Goal: Task Accomplishment & Management: Complete application form

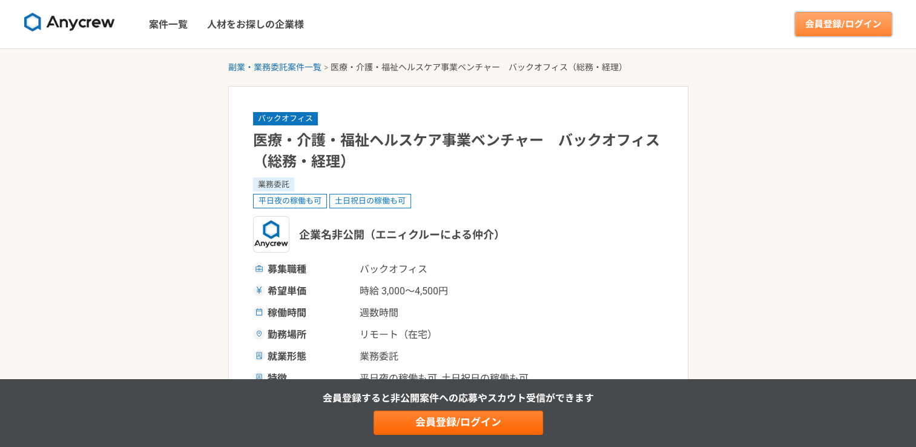
click at [815, 18] on link "会員登録/ログイン" at bounding box center [843, 24] width 97 height 24
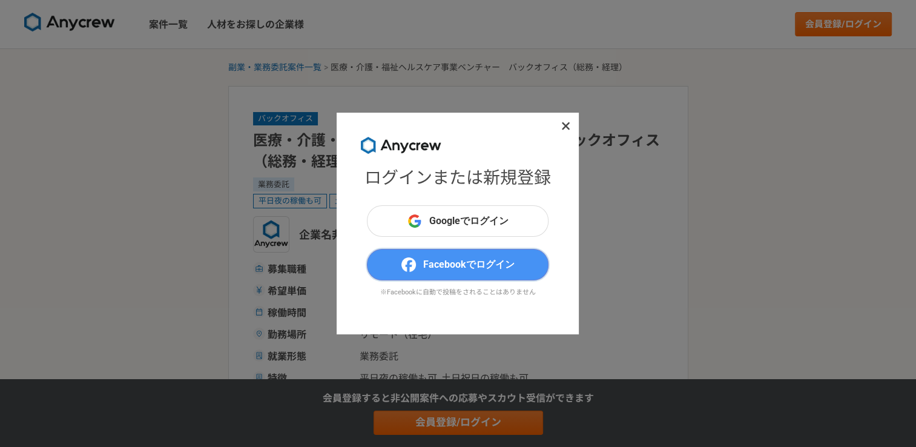
click at [445, 257] on span "Facebookでログイン" at bounding box center [468, 264] width 91 height 15
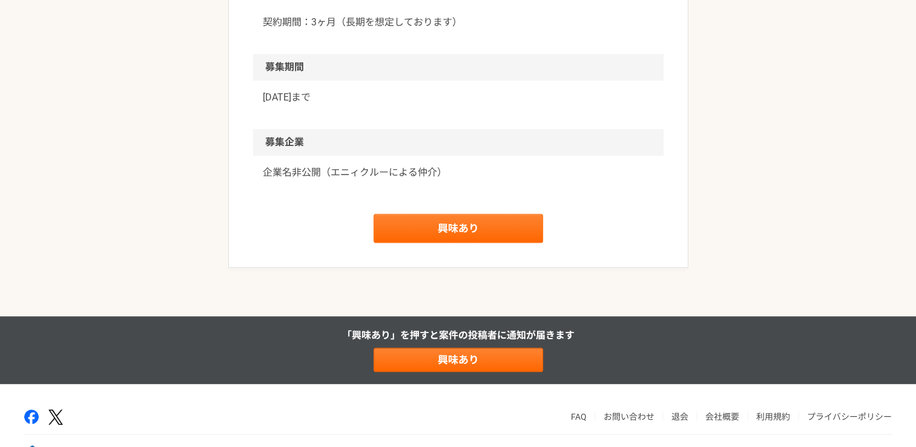
scroll to position [1242, 0]
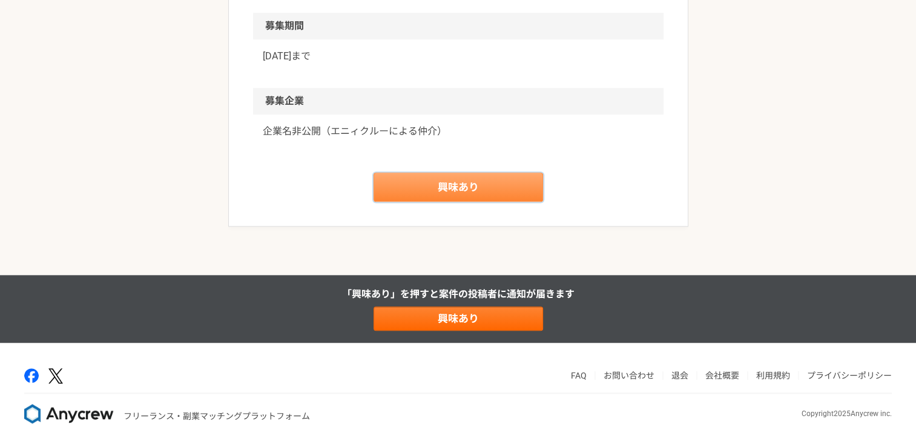
click at [479, 196] on link "興味あり" at bounding box center [459, 187] width 170 height 29
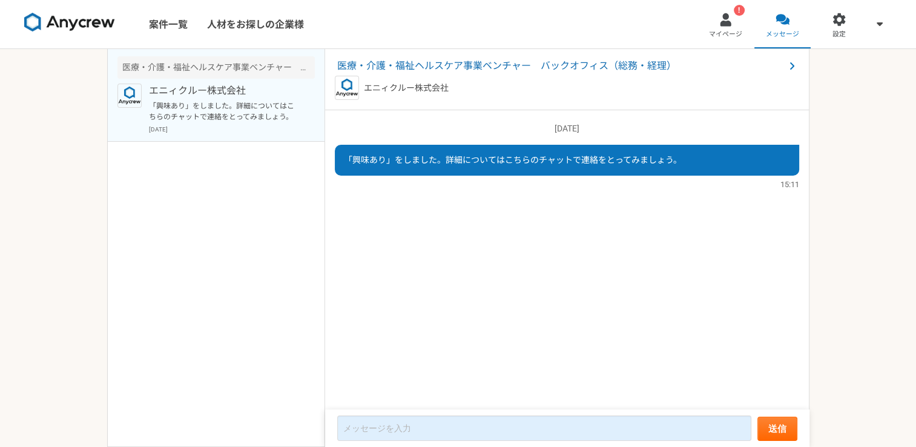
click at [817, 328] on div "案件一覧 人材をお探しの企業様 ! マイページ メッセージ 設定 医療・介護・福祉ヘルスケア事業ベンチャー　バックオフィス（総務・経理） エニィクルー株式会社…" at bounding box center [458, 223] width 916 height 447
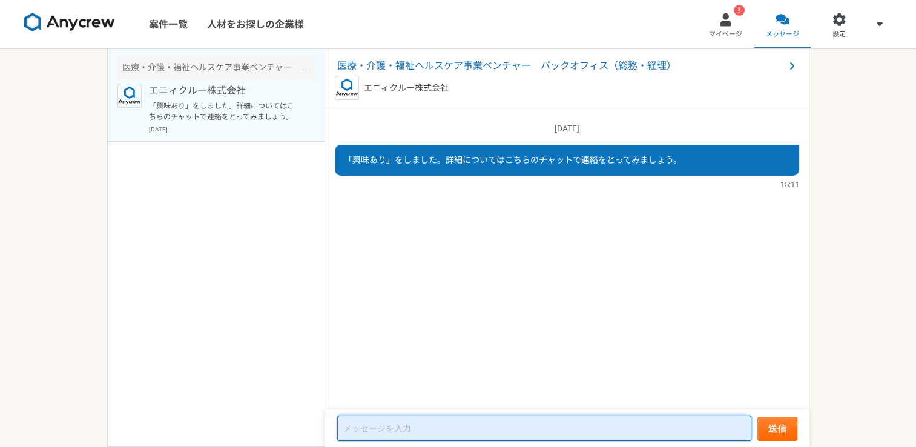
click at [367, 423] on textarea at bounding box center [544, 427] width 414 height 25
paste textarea "■■ 職歴概要 人事・労務を14年以上、法務を2年以上経験してきました。 【人事・労務】 具体的には、人事管理、労働環境整備、労働条件設定、有給休暇管理、事務…"
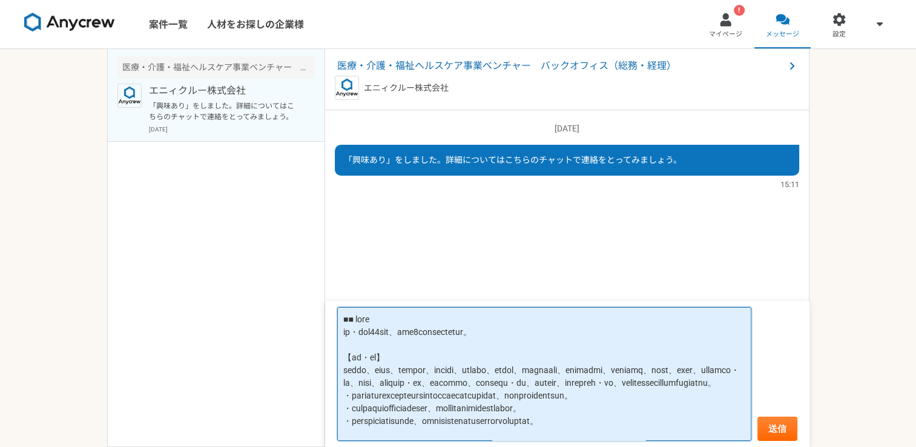
click at [341, 315] on textarea at bounding box center [544, 374] width 414 height 134
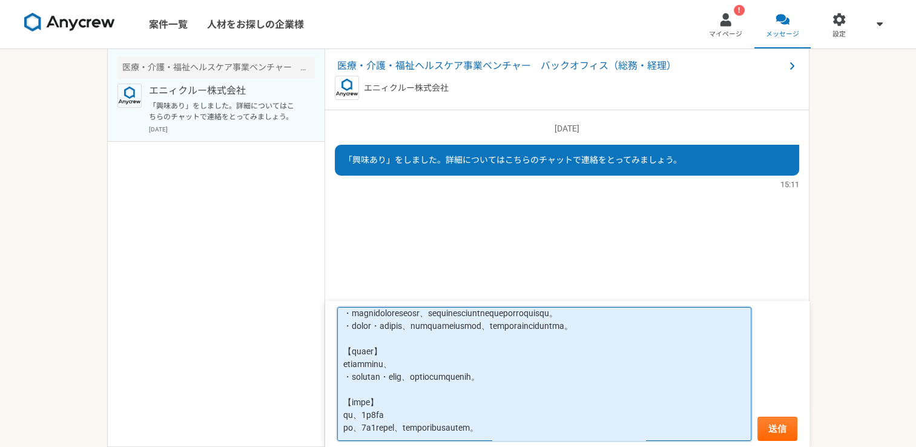
scroll to position [272, 0]
click at [593, 430] on textarea at bounding box center [544, 374] width 414 height 134
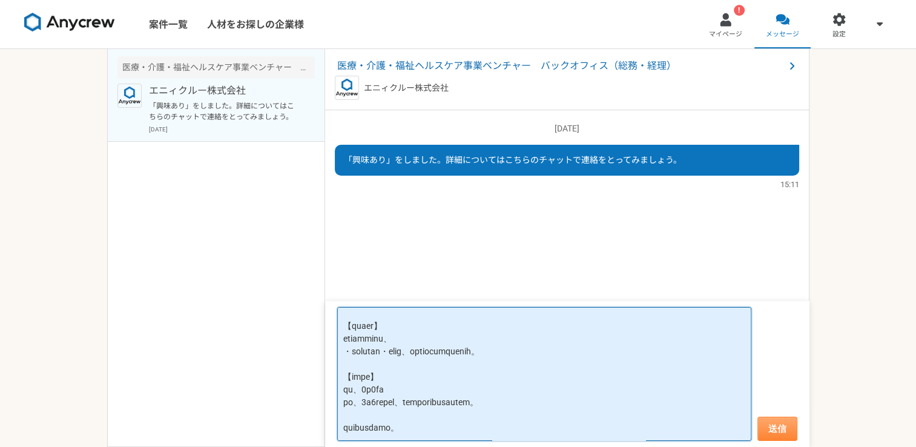
type textarea "はじめまして、石塚ともうします。 募集内容を拝見させて頂き興味がございましたので、応募させていただきました。 ■■ 職歴概要 人事・労務を14年以上、法務を2…"
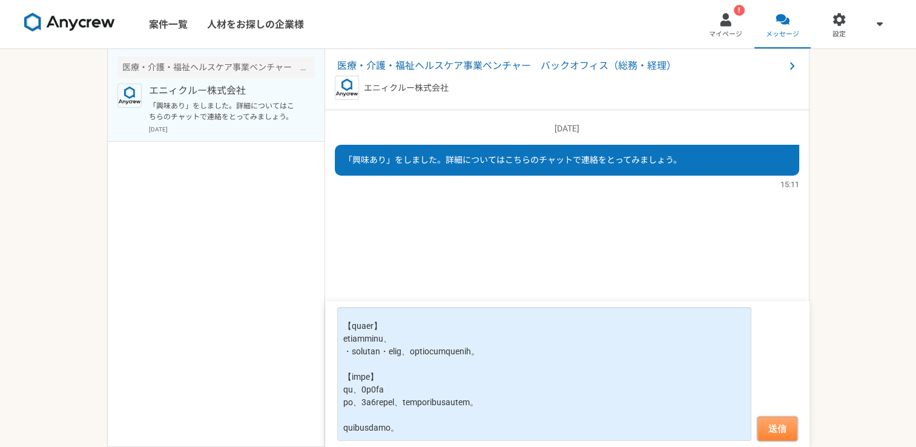
click at [774, 424] on button "送信" at bounding box center [777, 429] width 40 height 24
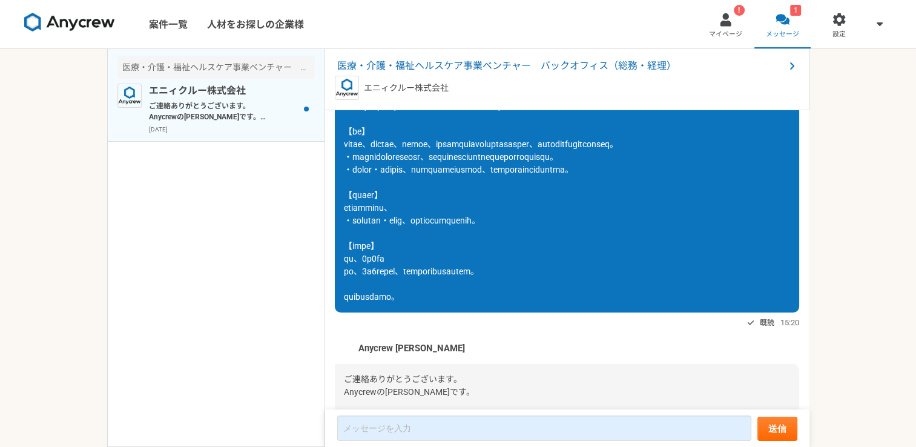
scroll to position [426, 0]
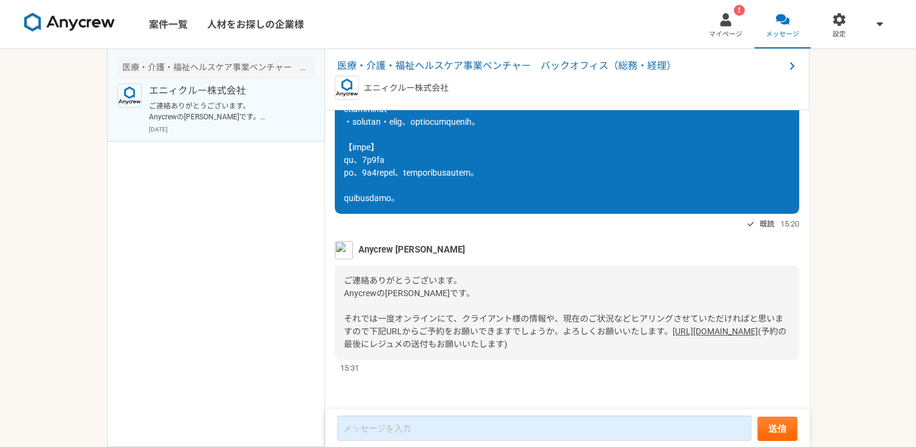
click at [673, 331] on link "[URL][DOMAIN_NAME]" at bounding box center [715, 331] width 85 height 10
